Goal: Transaction & Acquisition: Purchase product/service

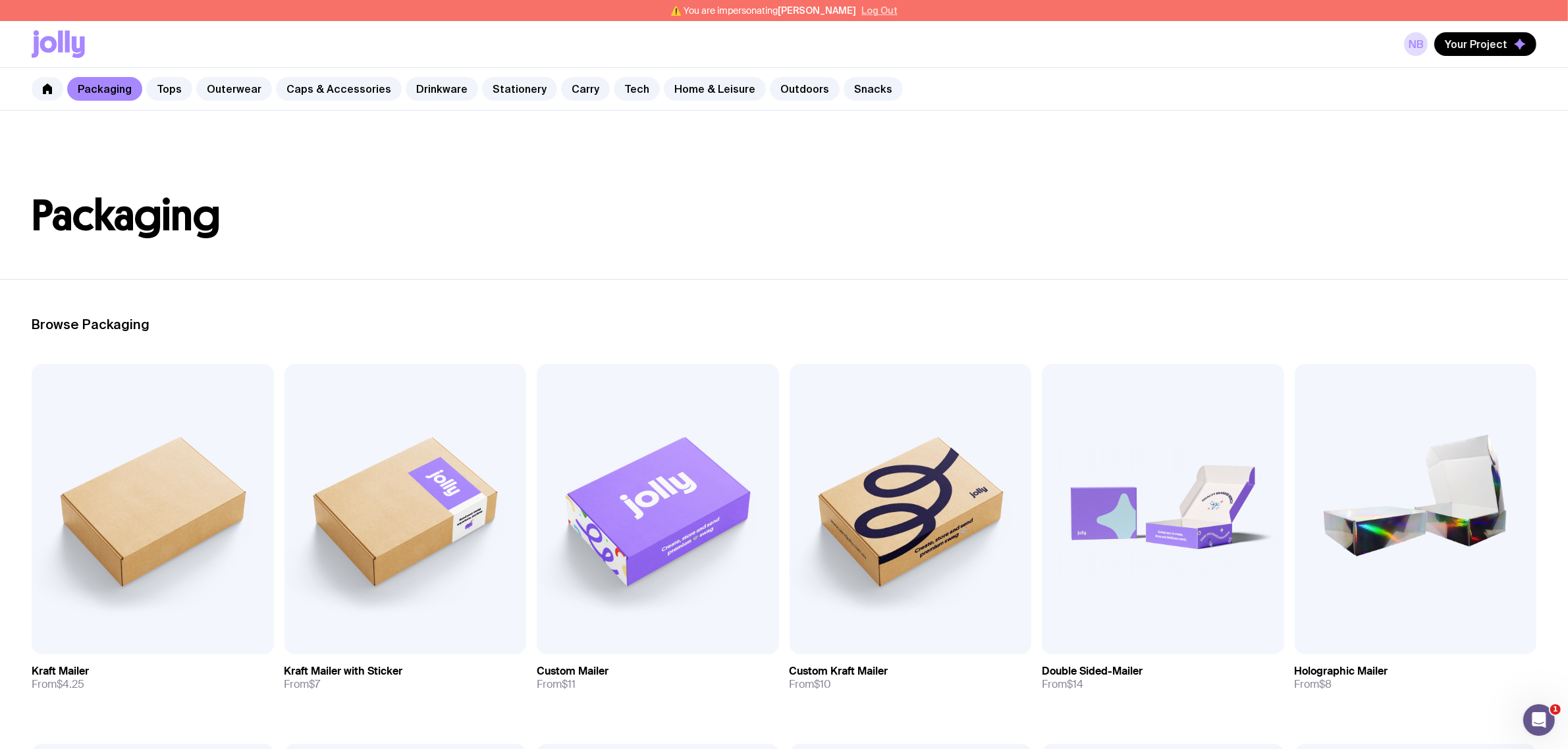
click at [861, 10] on button "Log Out" at bounding box center [879, 10] width 36 height 11
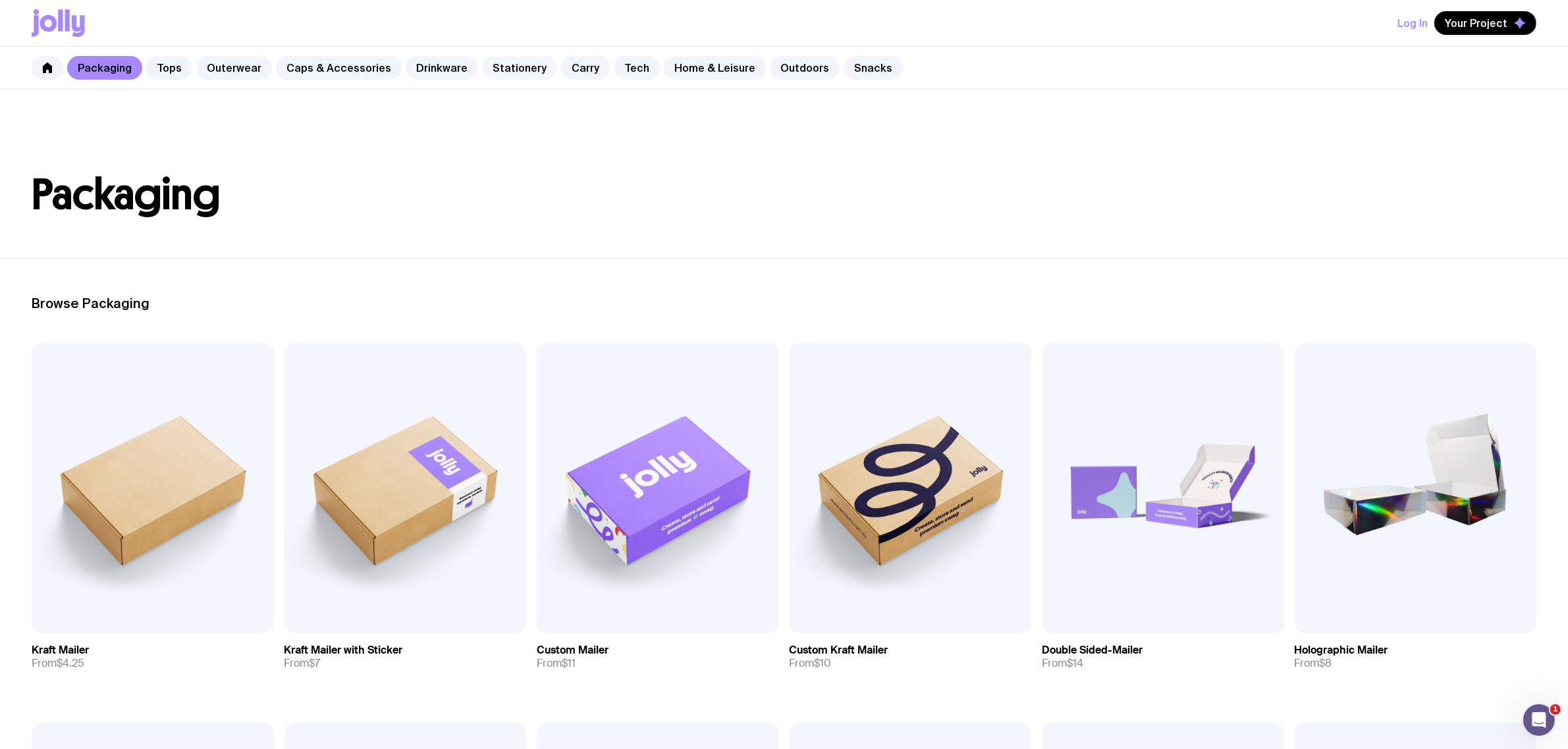
click at [507, 56] on link "Stationery" at bounding box center [519, 67] width 75 height 24
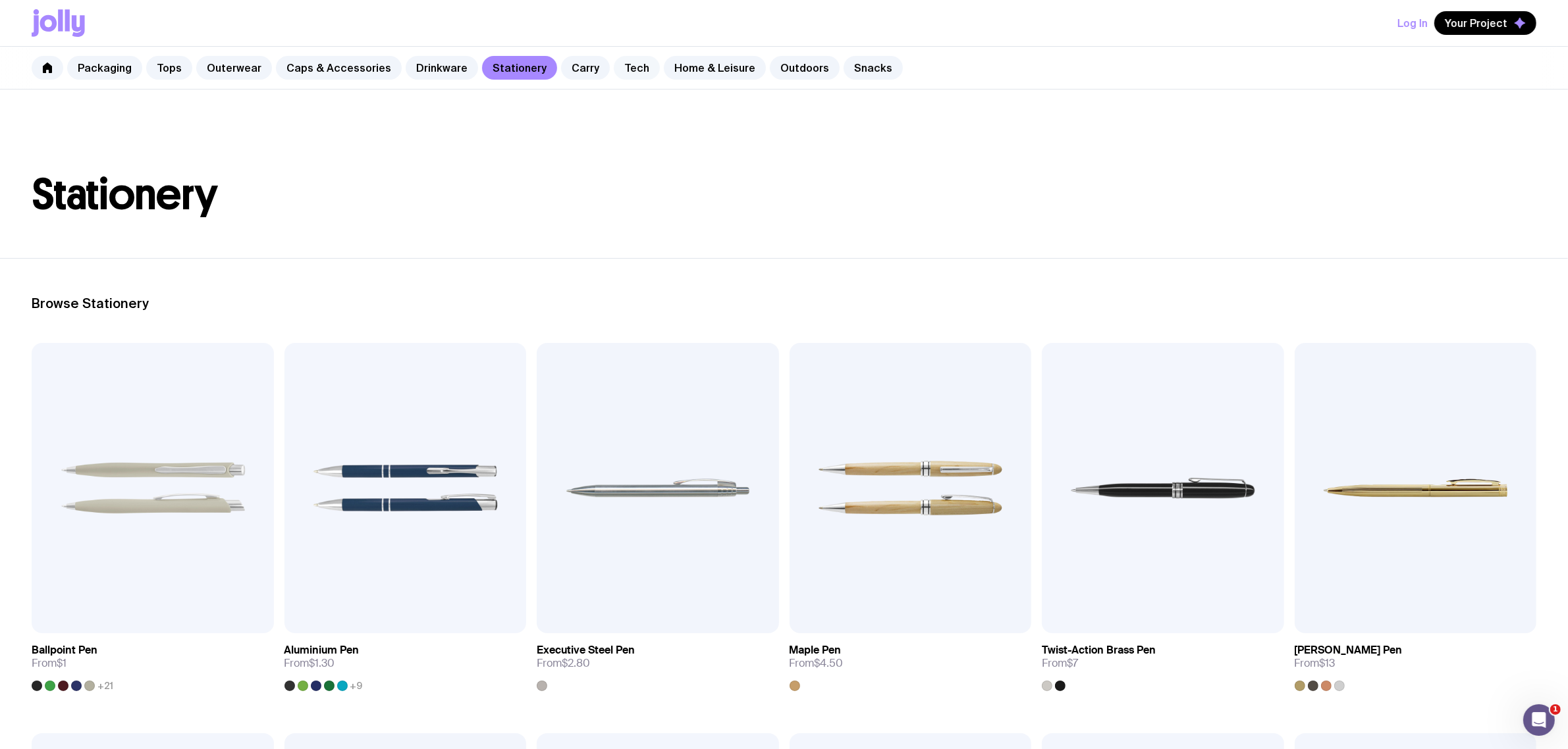
click at [620, 71] on link "Tech" at bounding box center [636, 67] width 46 height 24
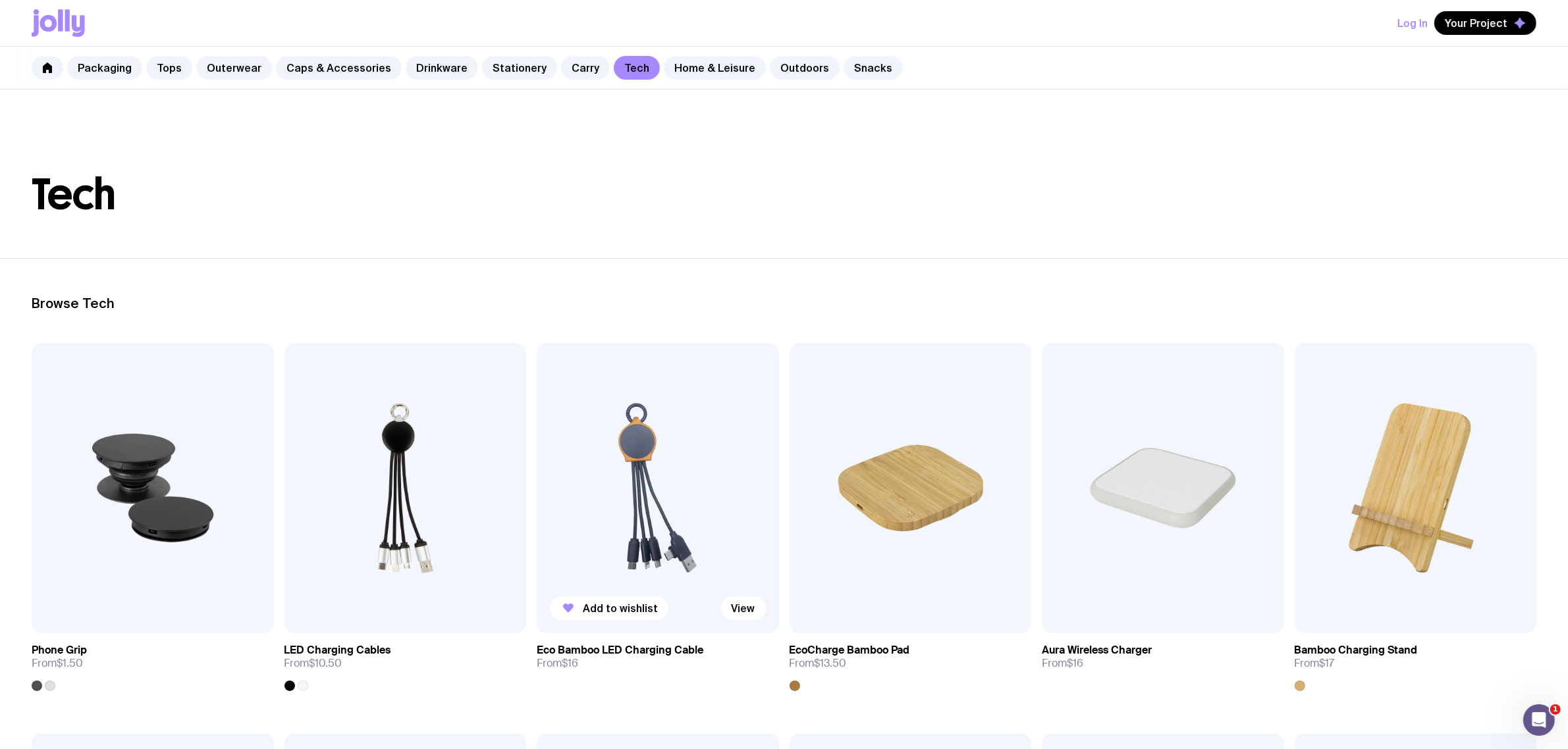
click at [627, 440] on img at bounding box center [658, 488] width 242 height 291
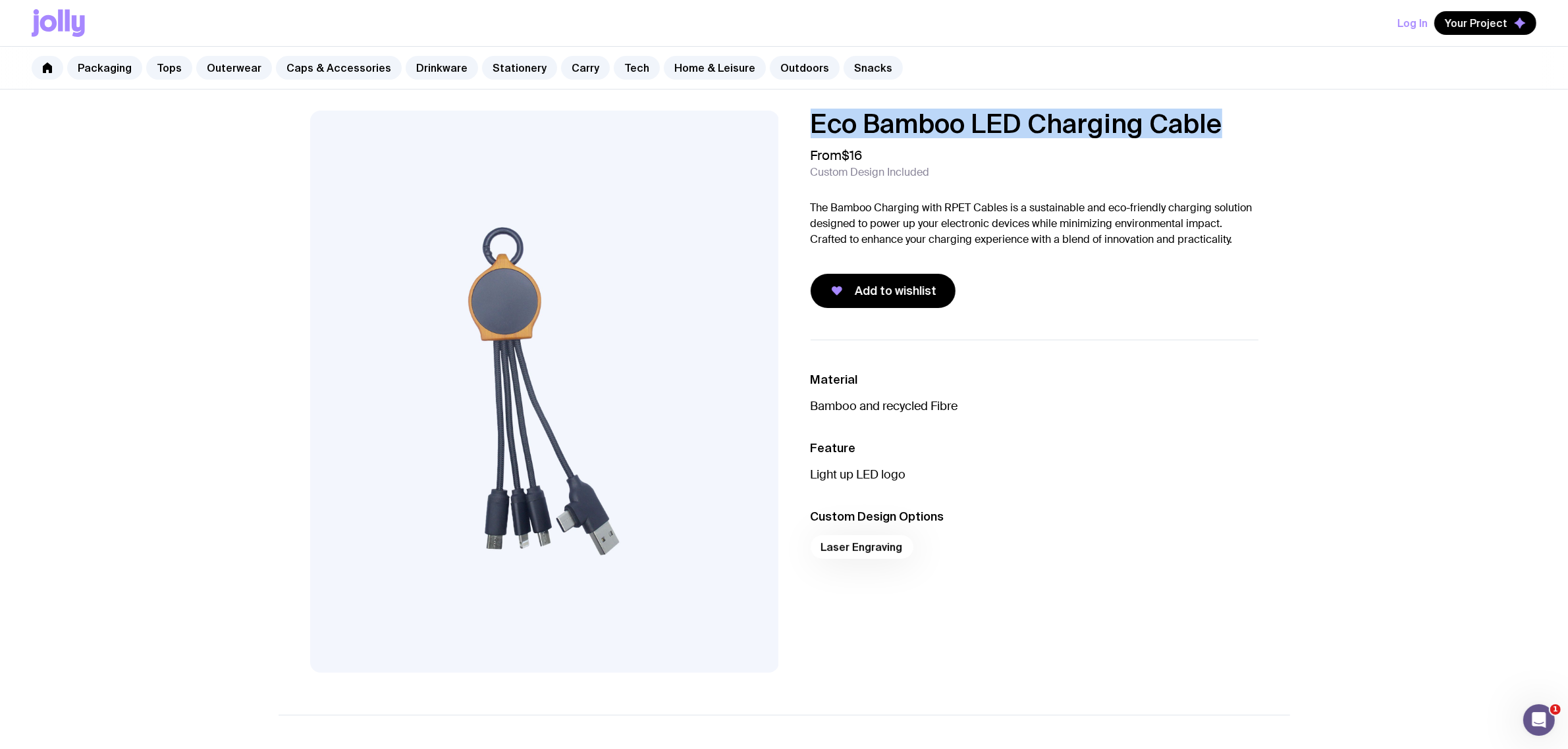
drag, startPoint x: 1242, startPoint y: 125, endPoint x: 802, endPoint y: 131, distance: 440.0
click at [804, 123] on div "Eco Bamboo LED Charging Cable From $16 Custom Design Included The Bamboo Chargi…" at bounding box center [1024, 209] width 469 height 198
copy h1 "Eco Bamboo LED Charging Cable"
